Goal: Check status: Check status

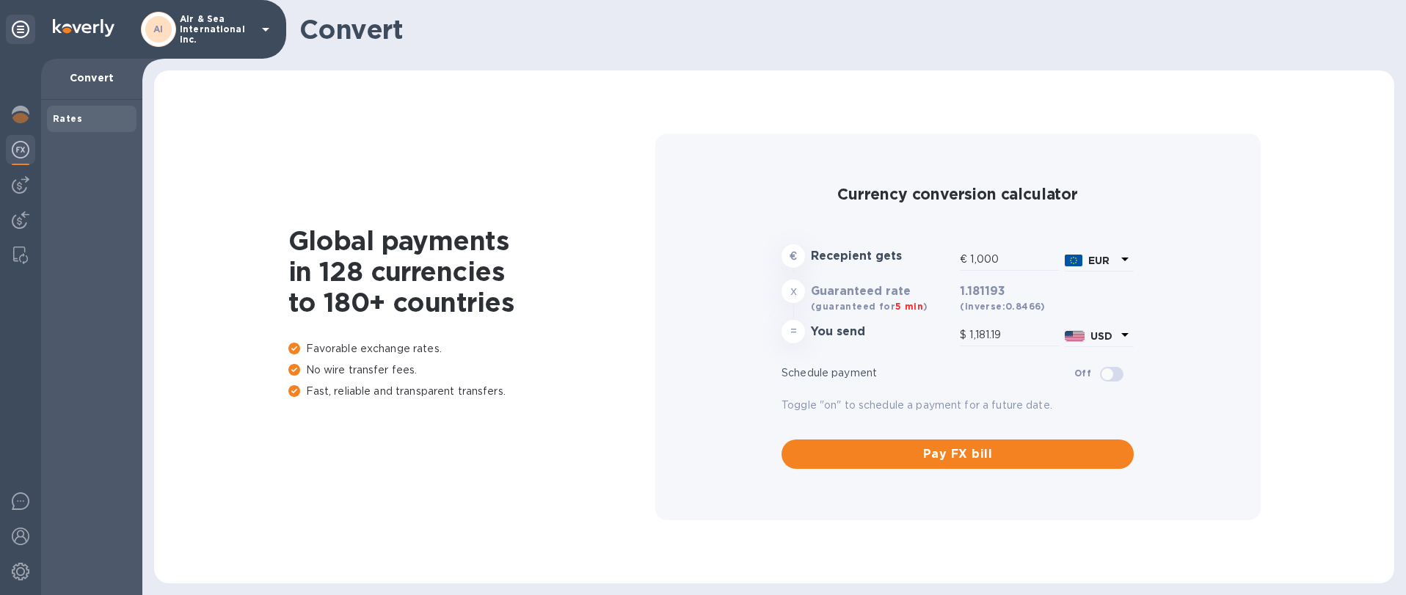
type input "1,181.19"
click at [257, 25] on icon at bounding box center [266, 30] width 18 height 18
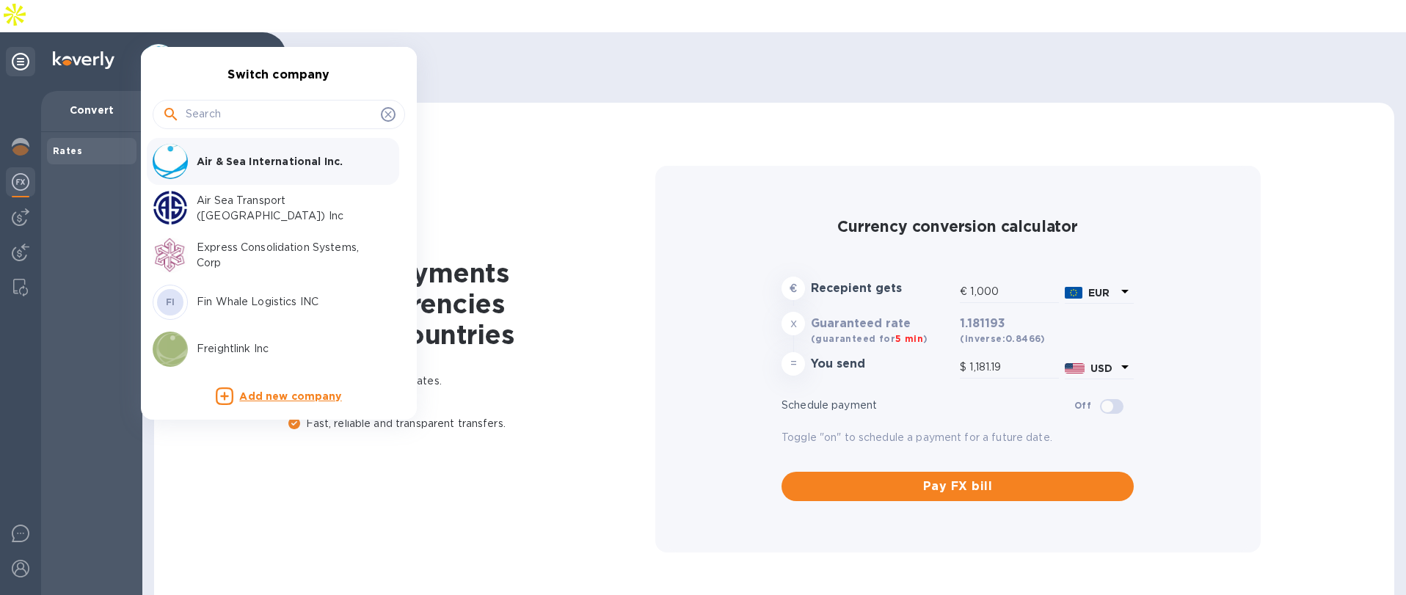
click at [217, 258] on p "Express Consolidation Systems, Corp" at bounding box center [289, 255] width 185 height 31
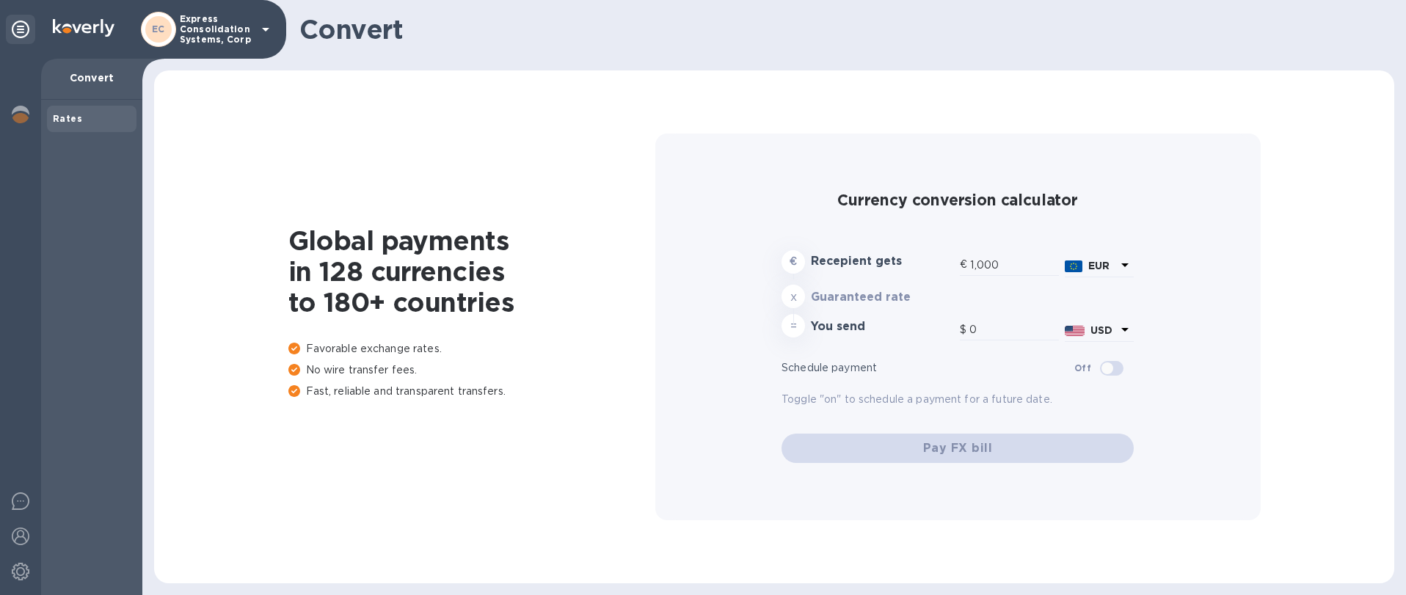
type input "1,181.19"
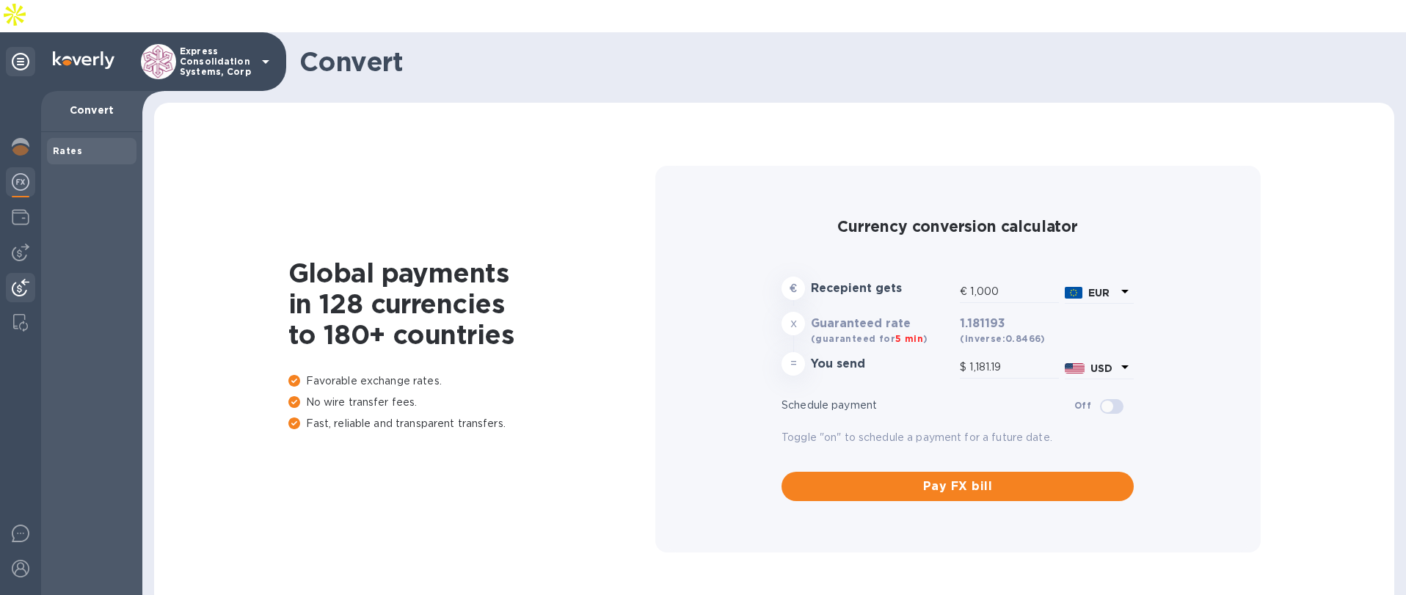
click at [18, 273] on div at bounding box center [20, 289] width 29 height 32
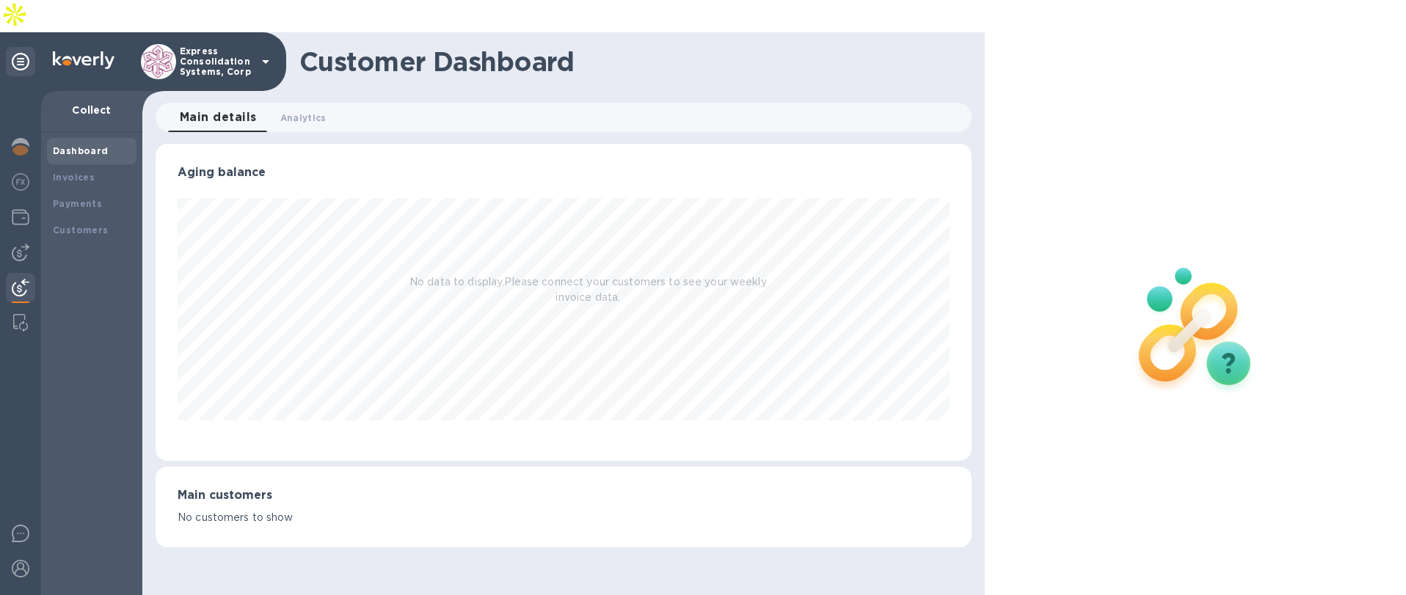
scroll to position [317, 816]
click at [61, 191] on div "Payments" at bounding box center [92, 204] width 90 height 26
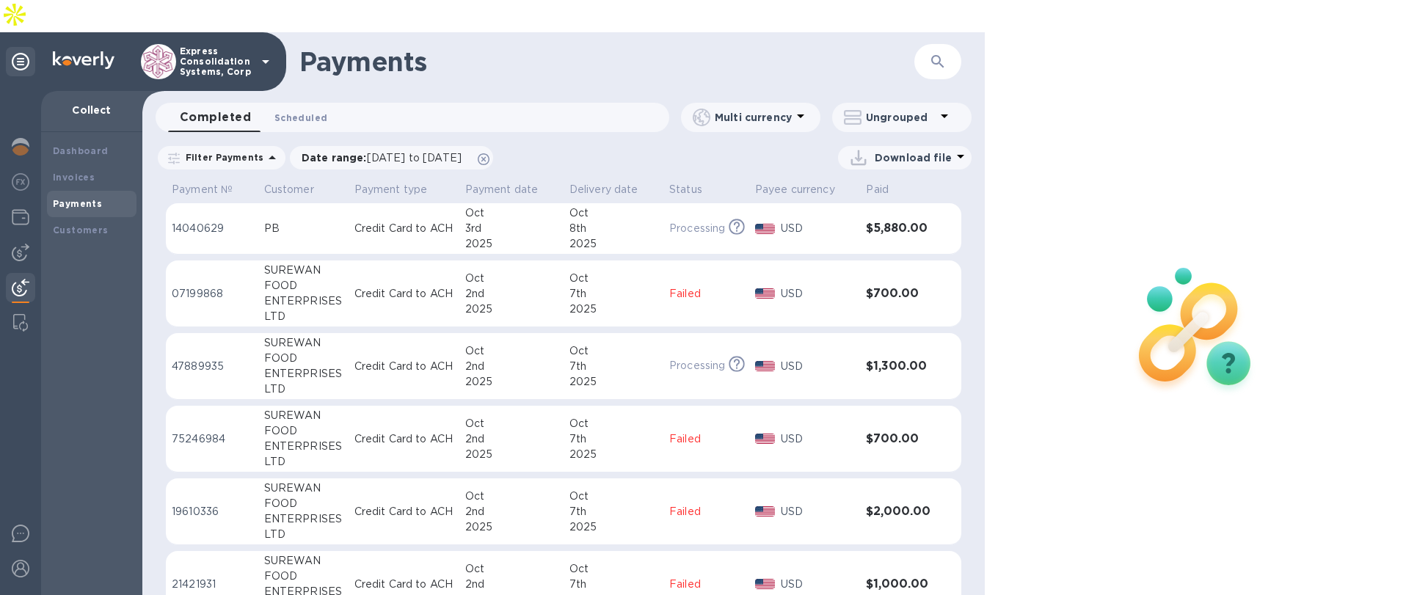
click at [301, 110] on span "Scheduled 0" at bounding box center [300, 117] width 53 height 15
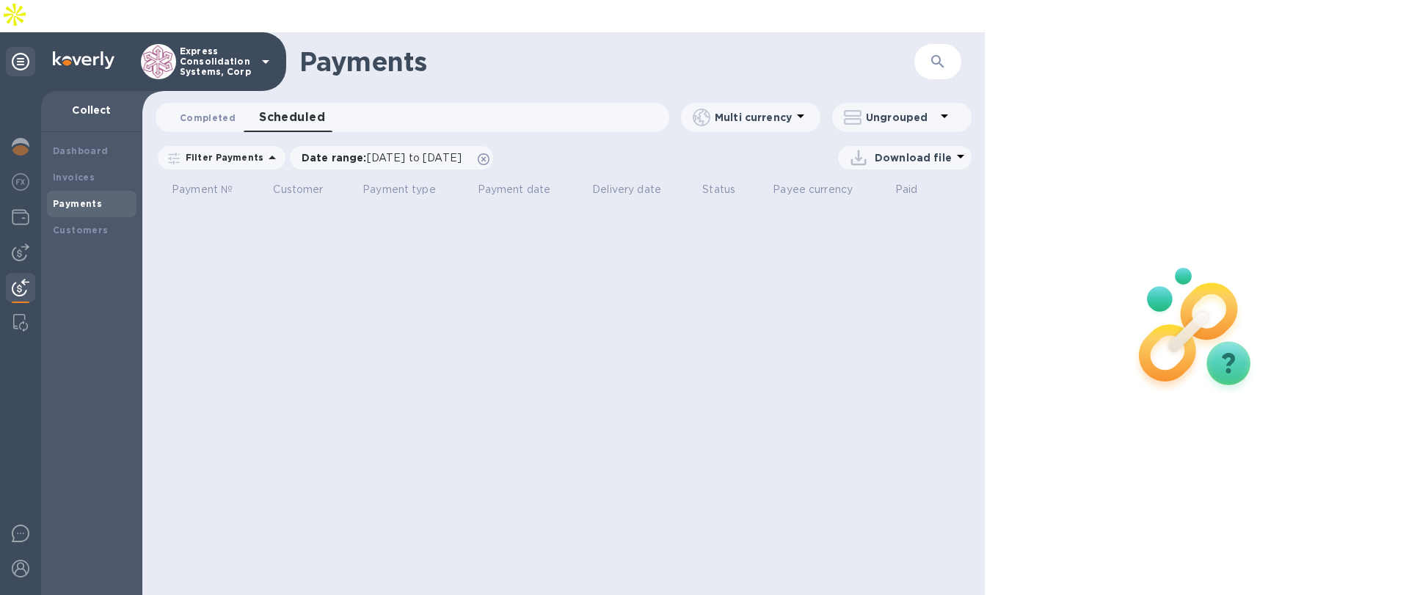
click at [231, 110] on span "Completed 0" at bounding box center [208, 117] width 56 height 15
